Goal: Task Accomplishment & Management: Complete application form

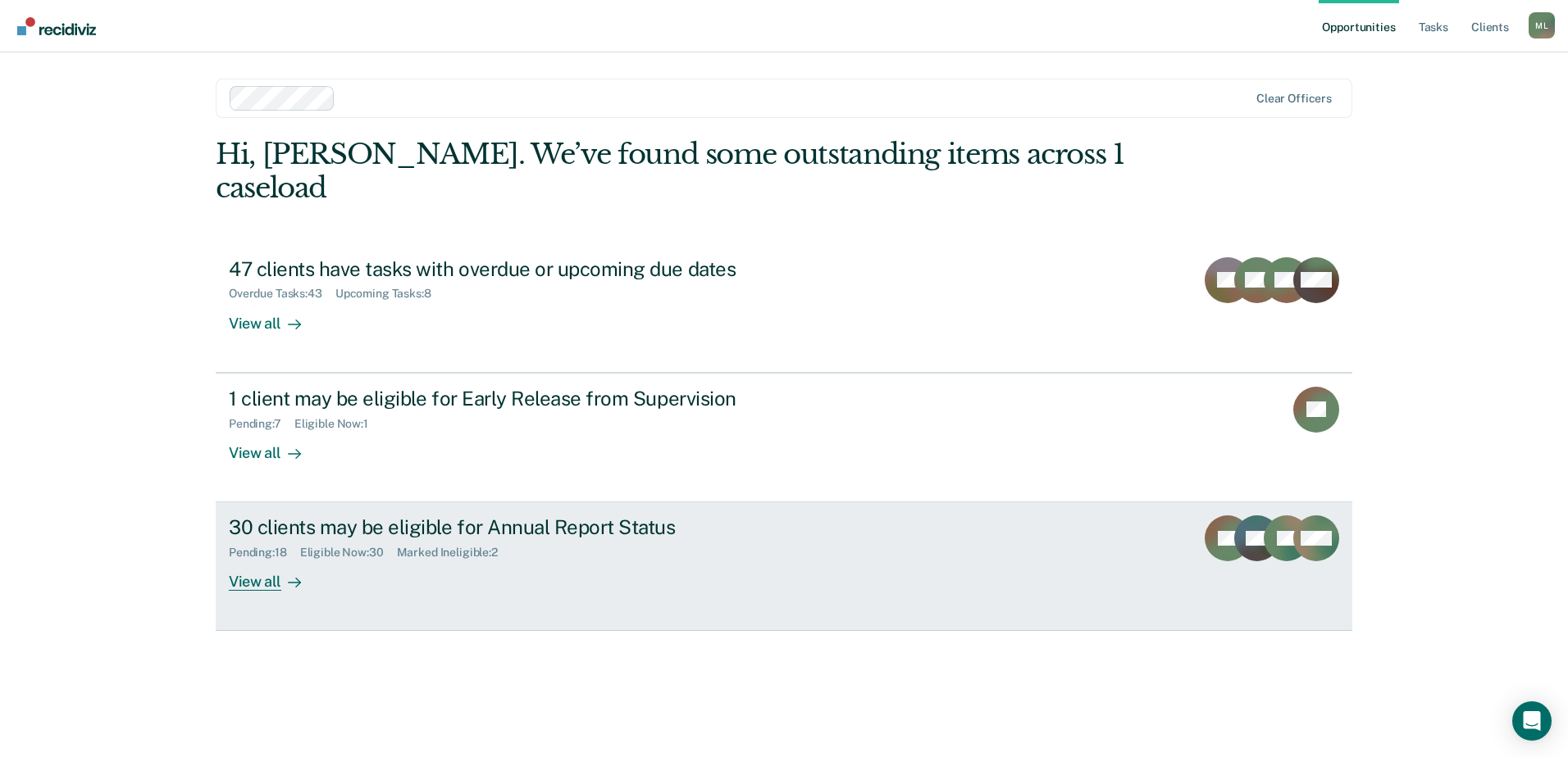
click at [542, 540] on div "Pending : 18 Eligible Now : 30 Marked Ineligible : 2" at bounding box center [516, 550] width 575 height 20
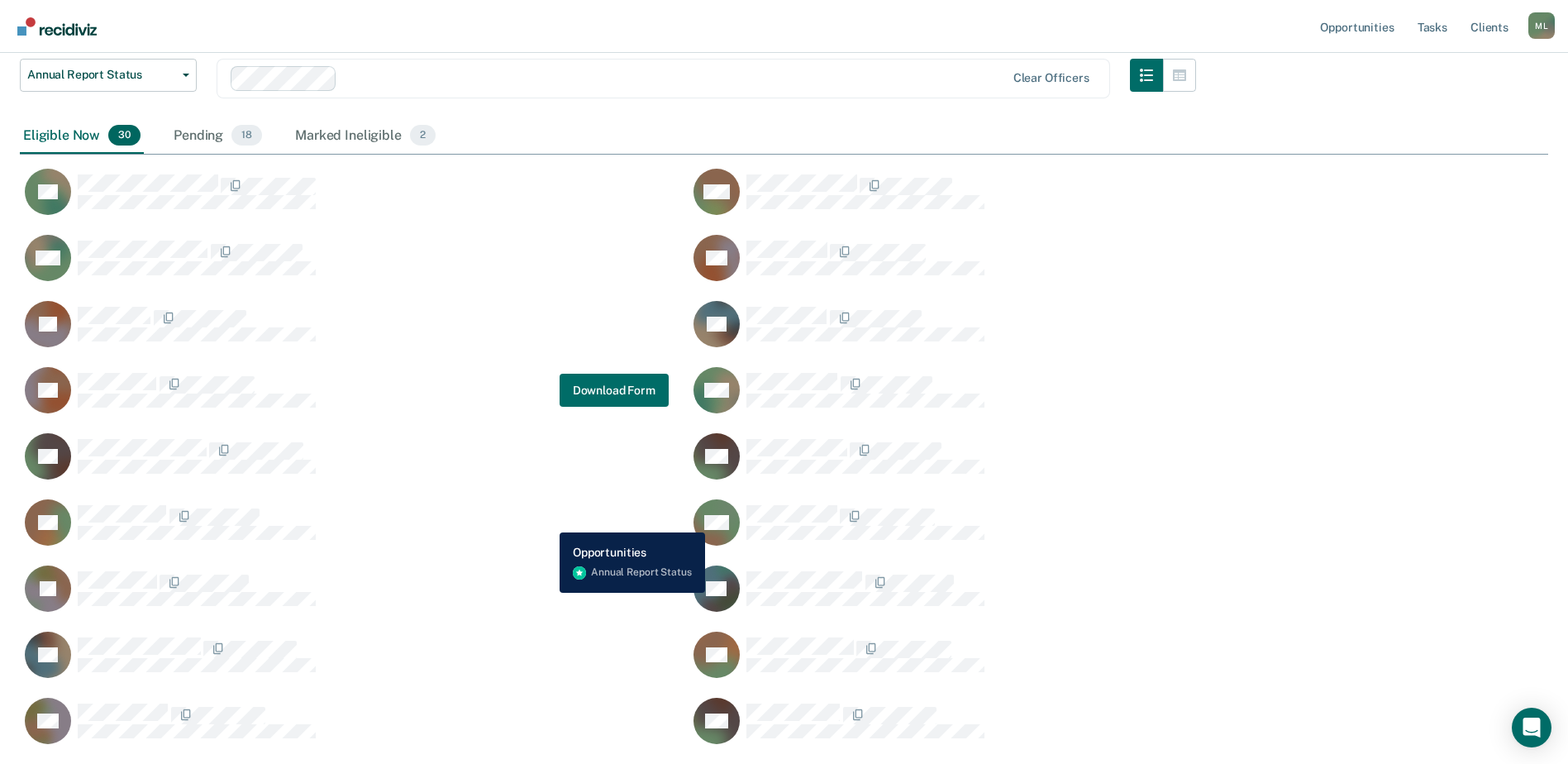
scroll to position [248, 0]
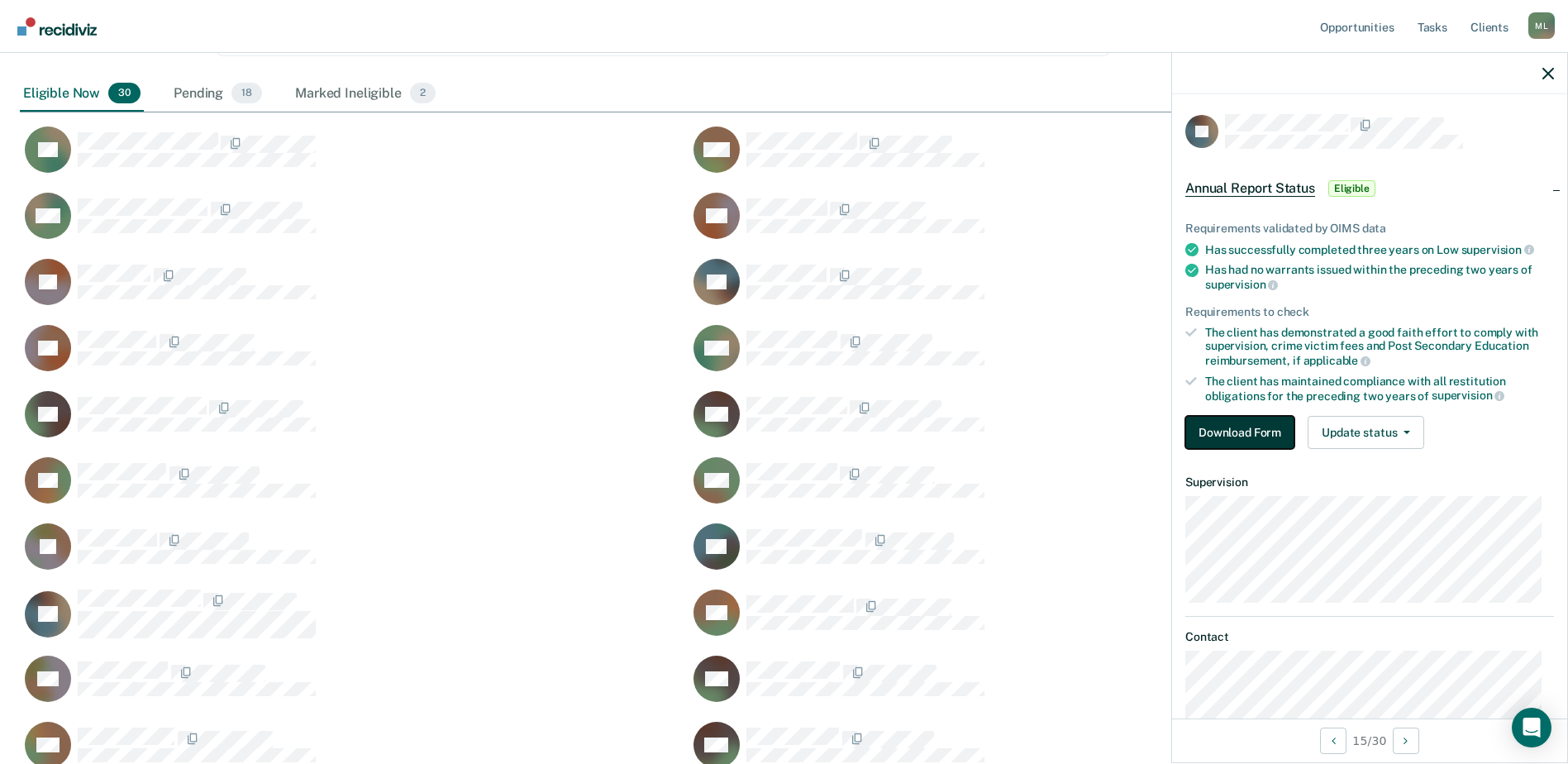
click at [1228, 428] on button "Download Form" at bounding box center [1240, 432] width 109 height 33
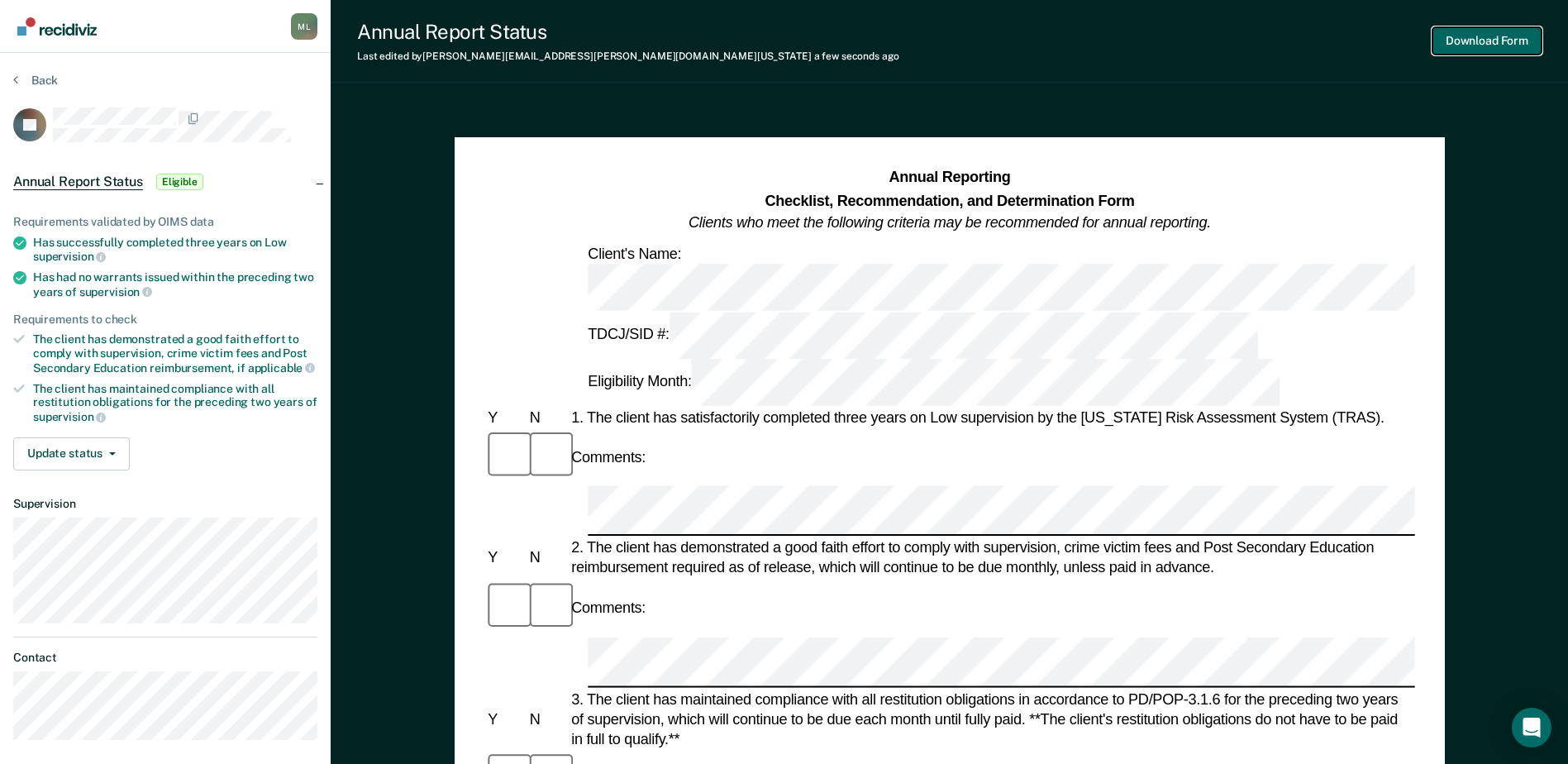
click at [1437, 34] on button "Download Form" at bounding box center [1487, 41] width 109 height 27
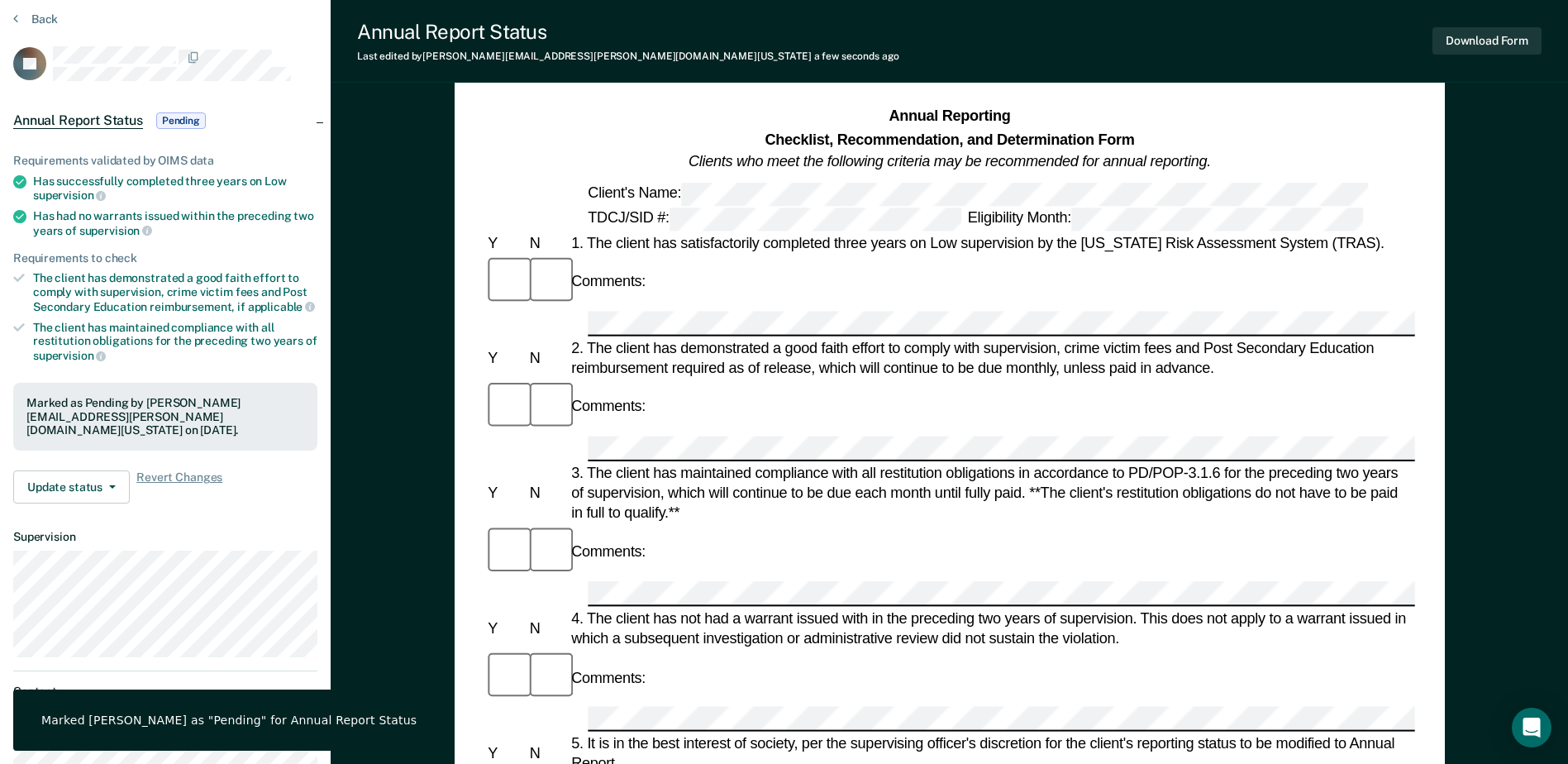
scroll to position [166, 0]
